Goal: Find specific fact: Find specific fact

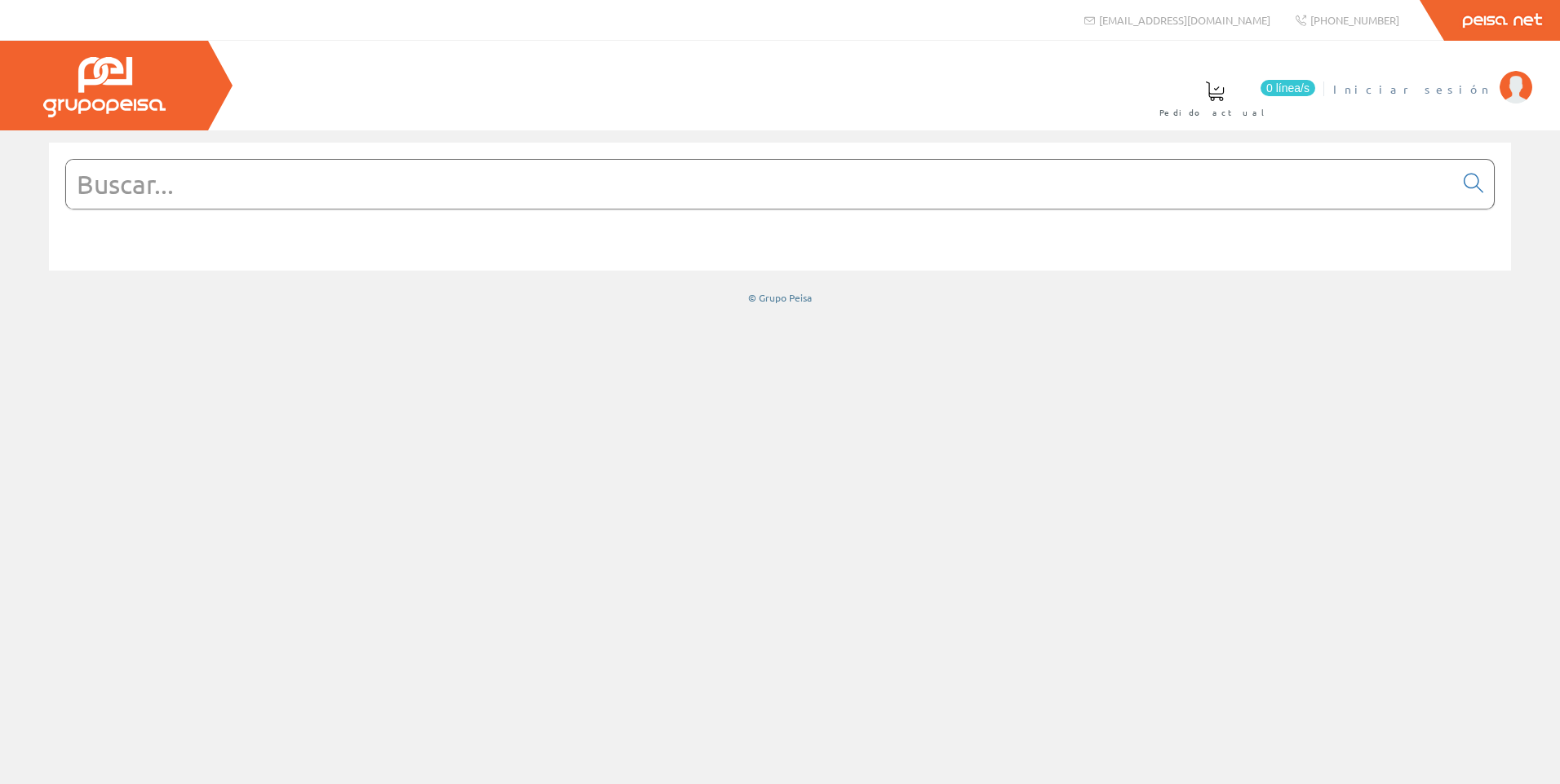
click at [1465, 88] on span "Iniciar sesión" at bounding box center [1412, 88] width 158 height 16
click at [421, 184] on input "text" at bounding box center [760, 184] width 1388 height 49
paste input "MERGENCY STOP" SCHNEIDER ZBY8330"
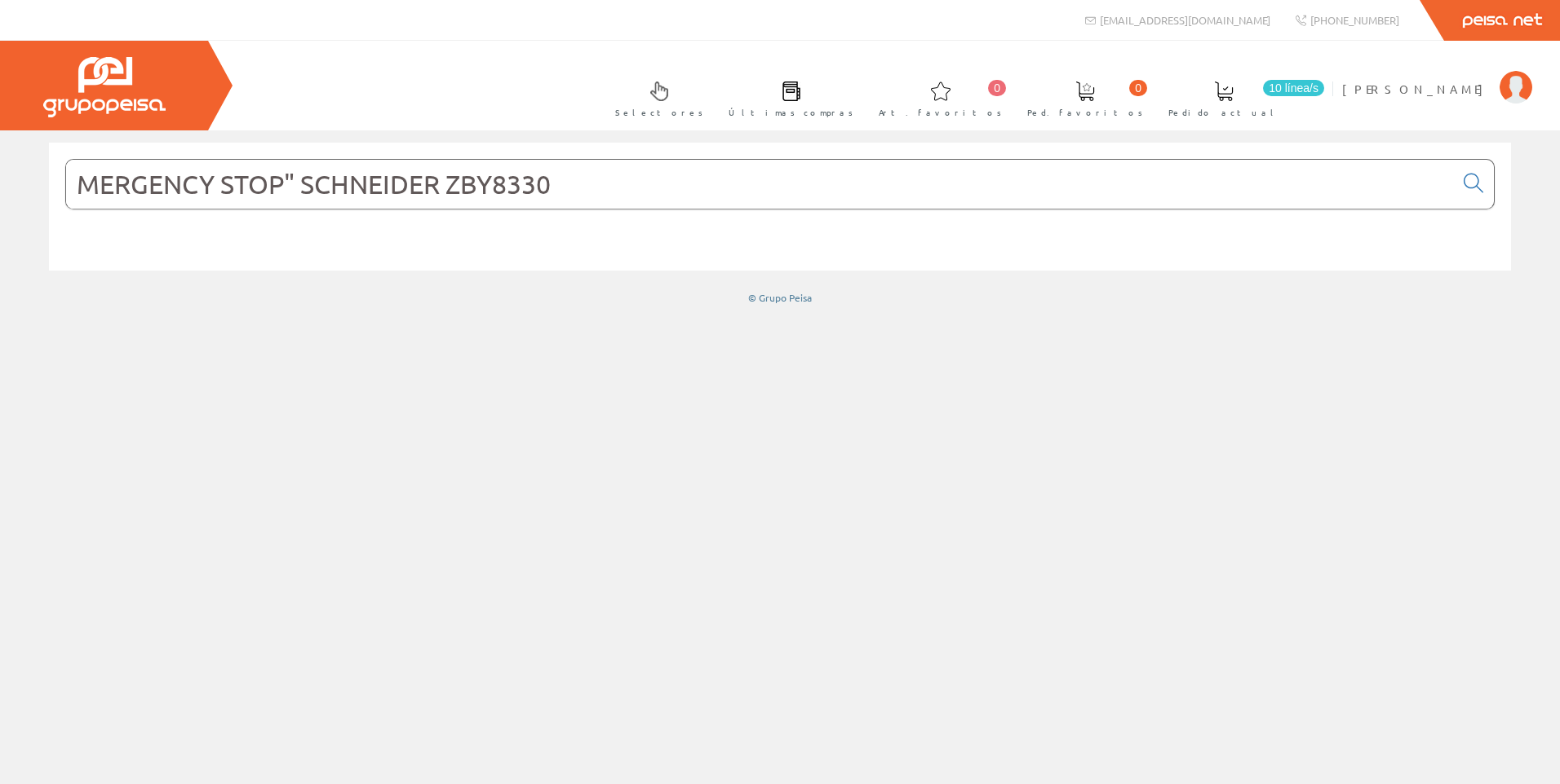
type input "MERGENCY STOP" SCHNEIDER ZBY8330"
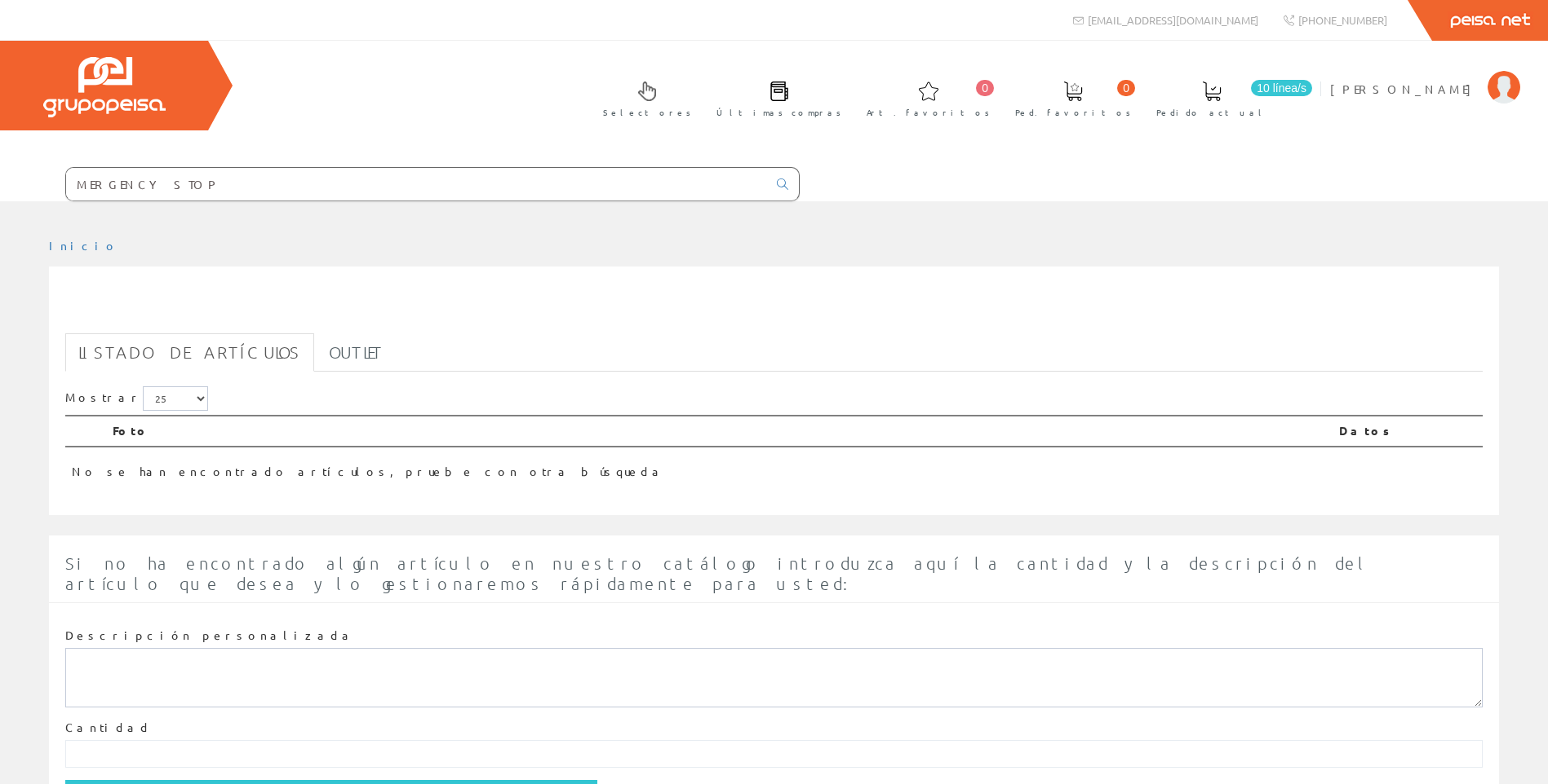
click at [313, 198] on input "MERGENCY STOP" at bounding box center [416, 184] width 701 height 33
drag, startPoint x: 279, startPoint y: 180, endPoint x: 75, endPoint y: 193, distance: 204.4
click at [39, 195] on form "MERGENCY STOP" at bounding box center [400, 184] width 799 height 34
paste input "" SCHNEIDER ZBY8330"
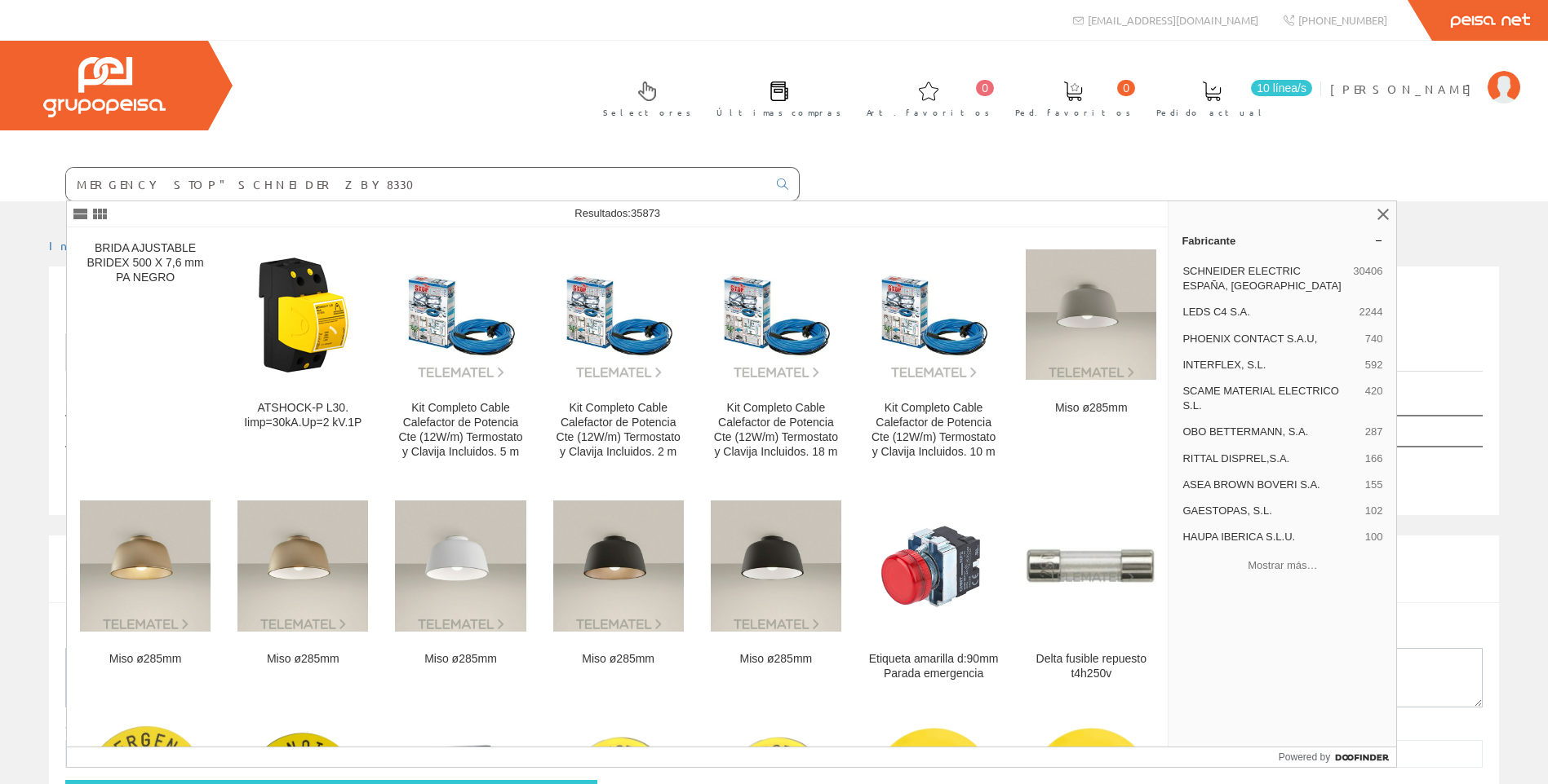
drag, startPoint x: 239, startPoint y: 191, endPoint x: 1, endPoint y: 178, distance: 238.4
click at [1, 178] on form "MERGENCY STOP" SCHNEIDER ZBY8330" at bounding box center [400, 184] width 799 height 34
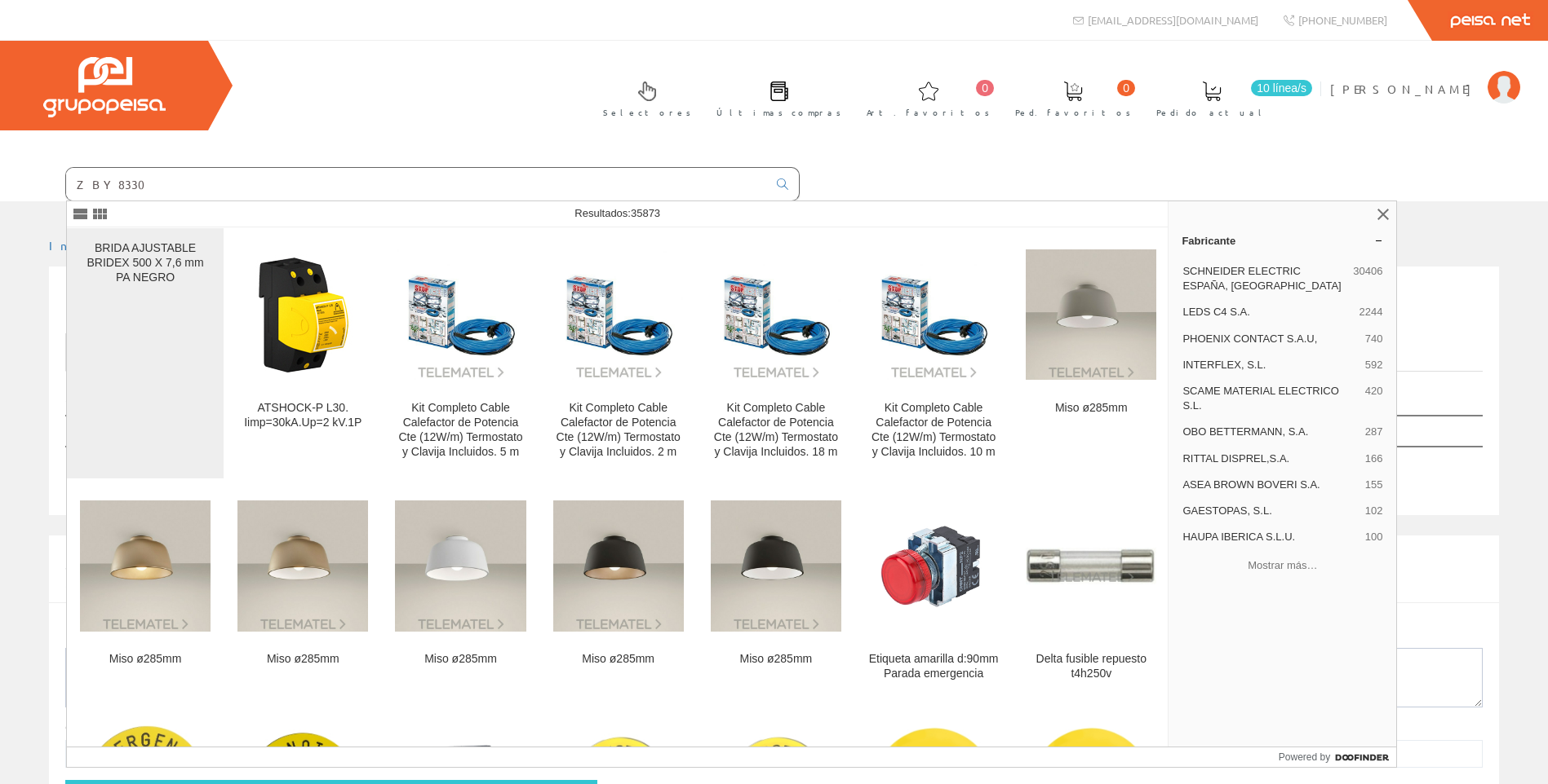
type input "ZBY8330"
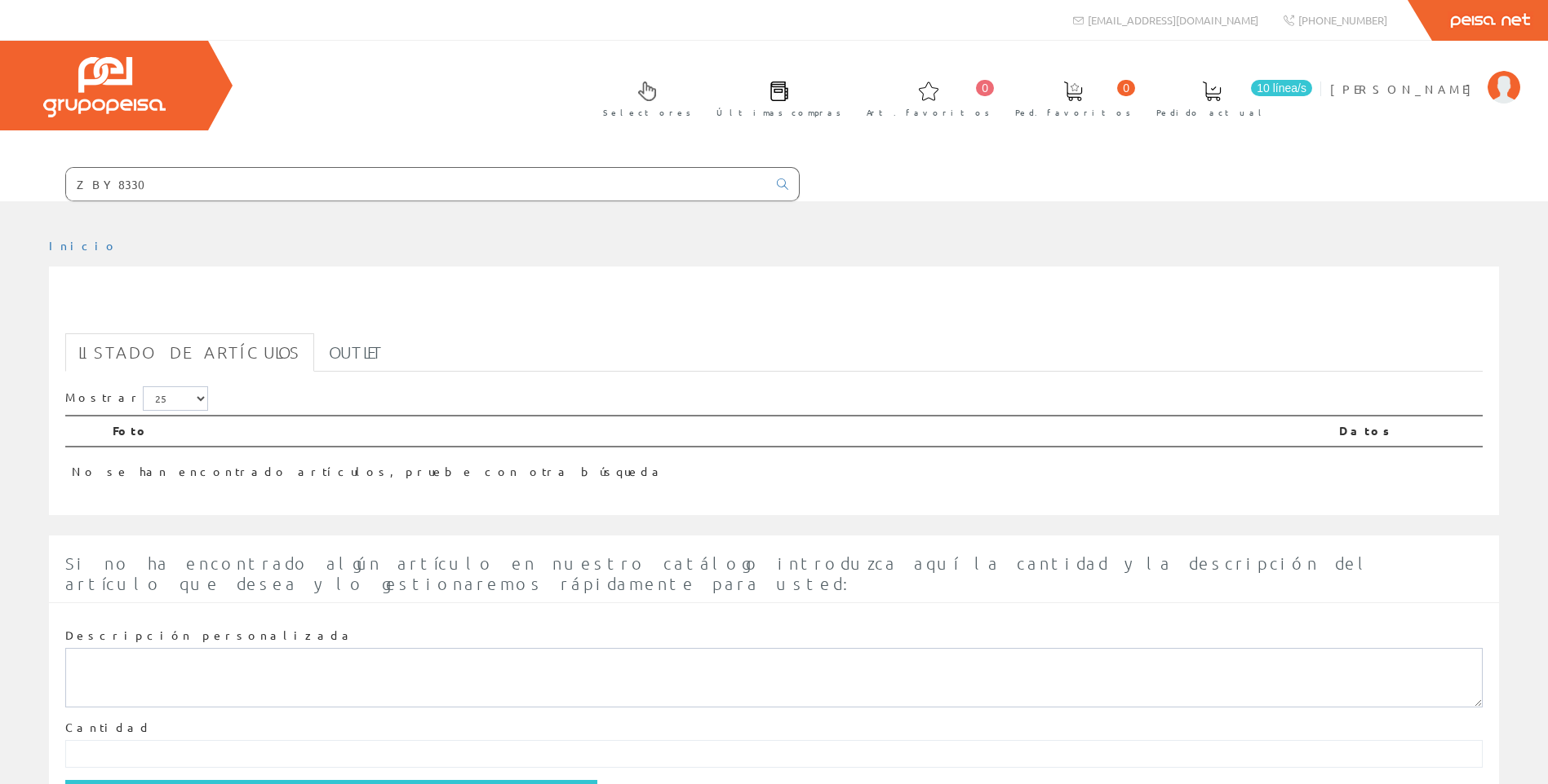
scroll to position [79, 0]
